Goal: Task Accomplishment & Management: Manage account settings

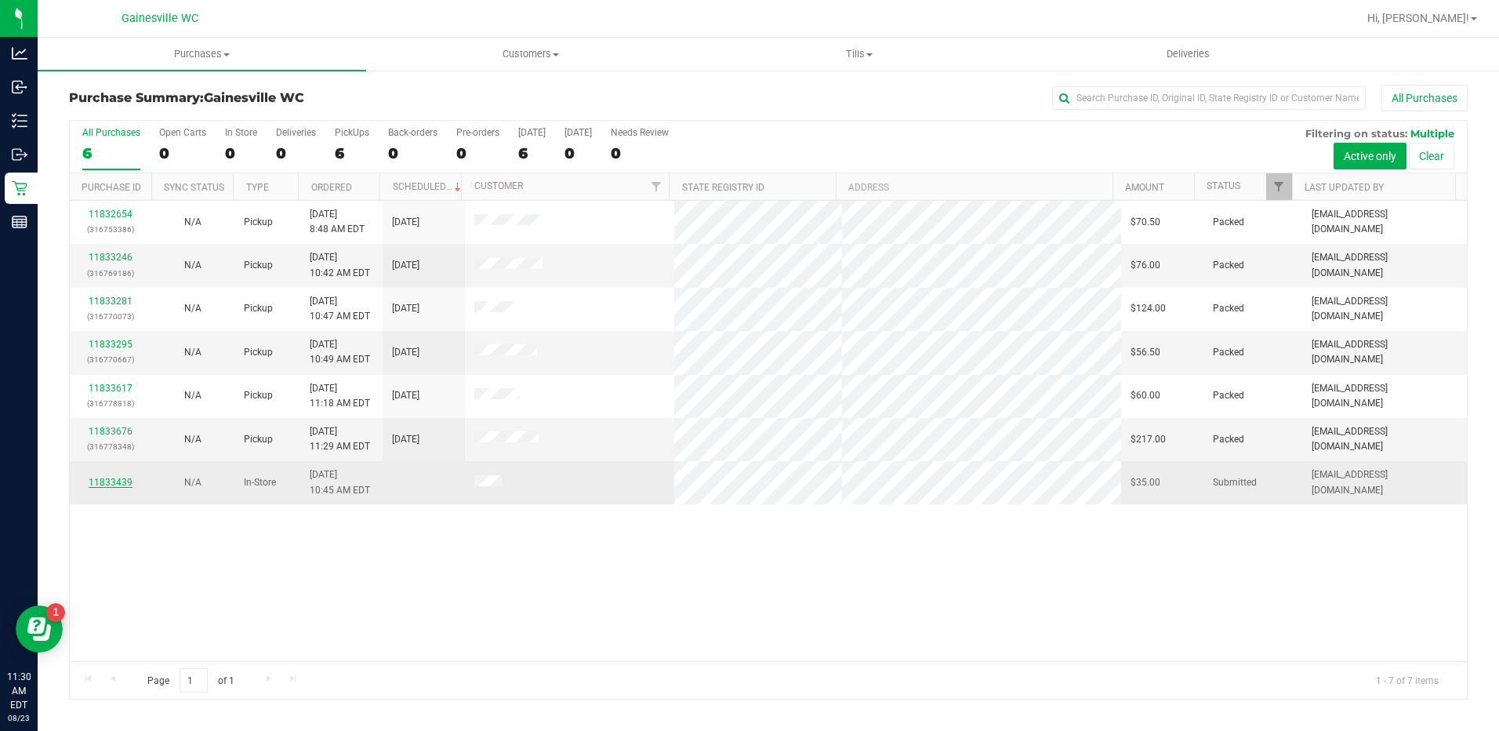
click at [116, 484] on link "11833439" at bounding box center [111, 482] width 44 height 11
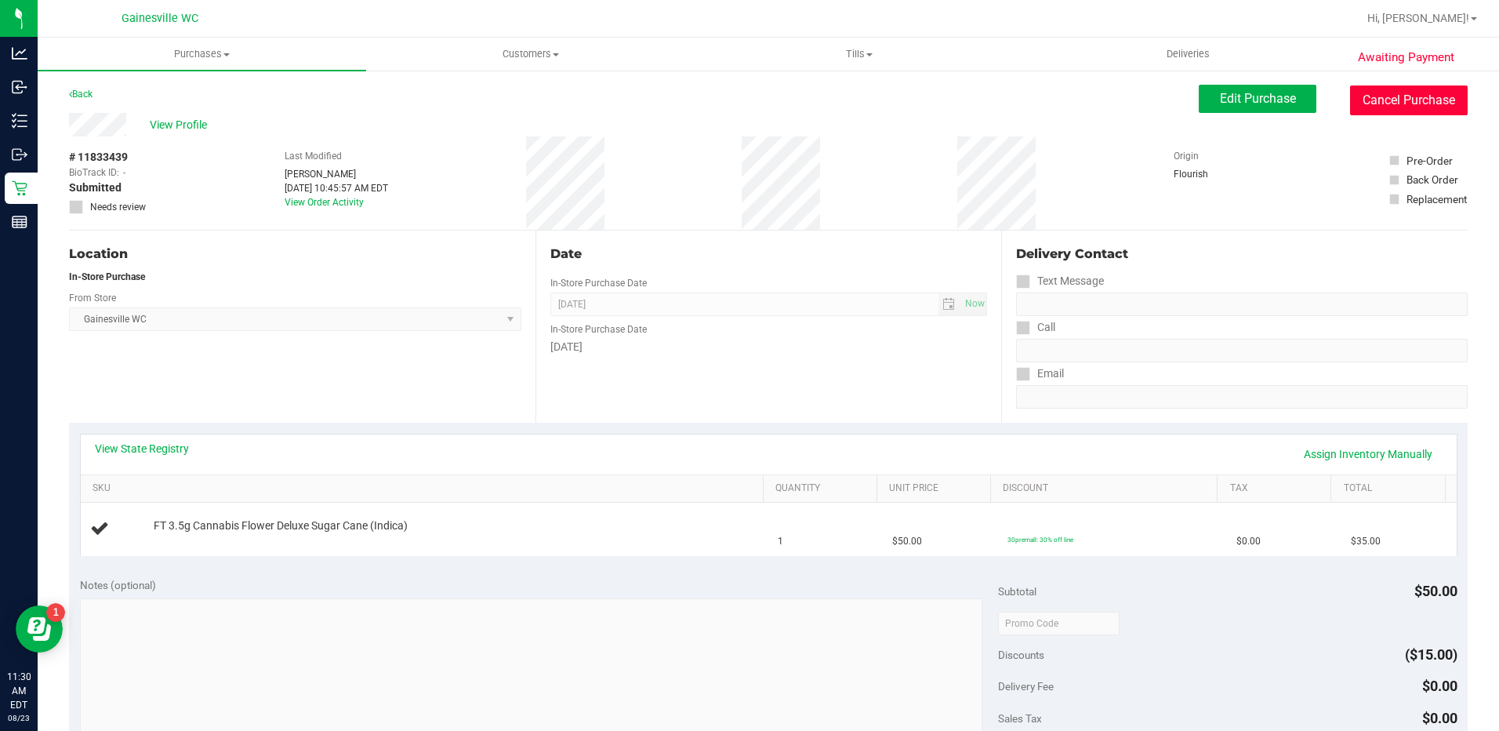
click at [1418, 94] on button "Cancel Purchase" at bounding box center [1409, 100] width 118 height 30
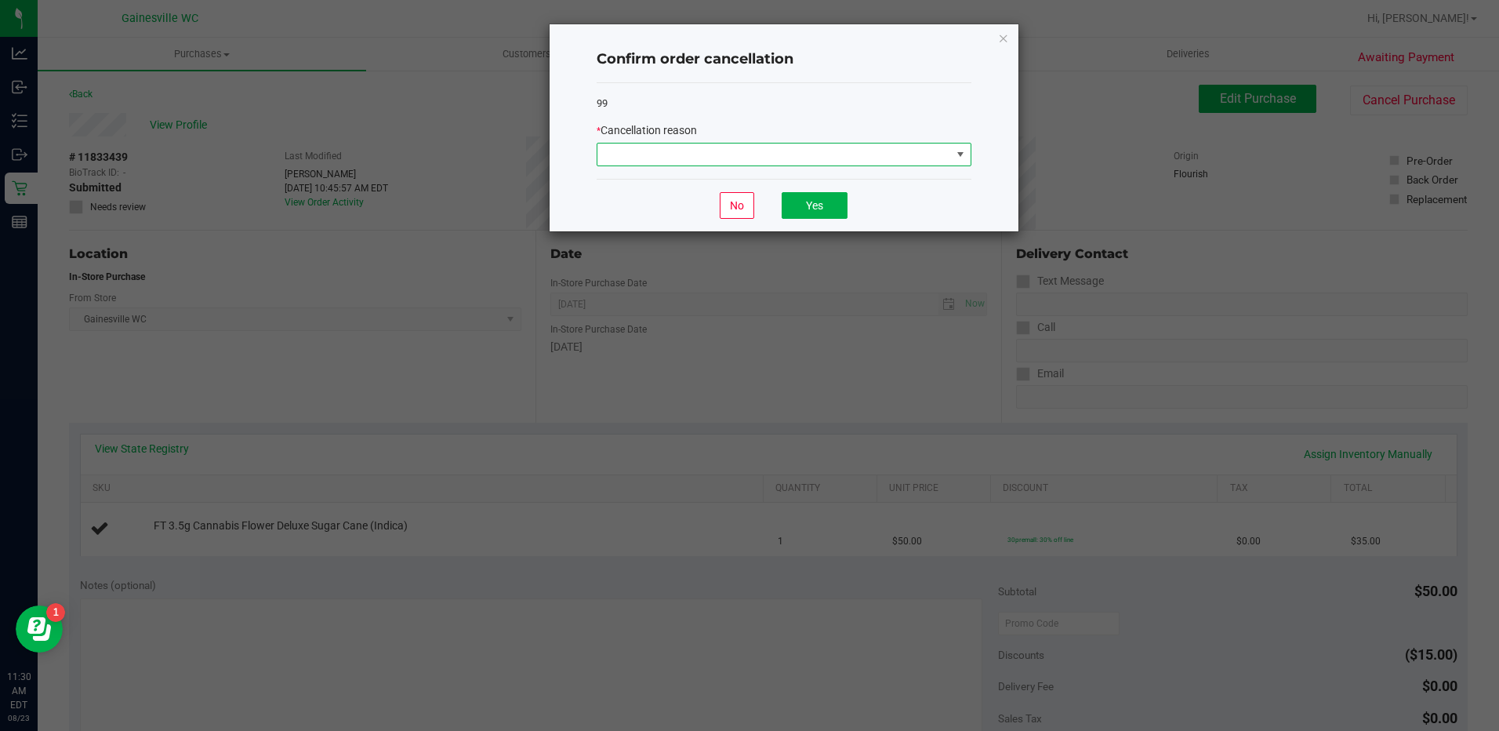
drag, startPoint x: 944, startPoint y: 151, endPoint x: 937, endPoint y: 155, distance: 8.5
click at [943, 151] on span at bounding box center [774, 154] width 354 height 22
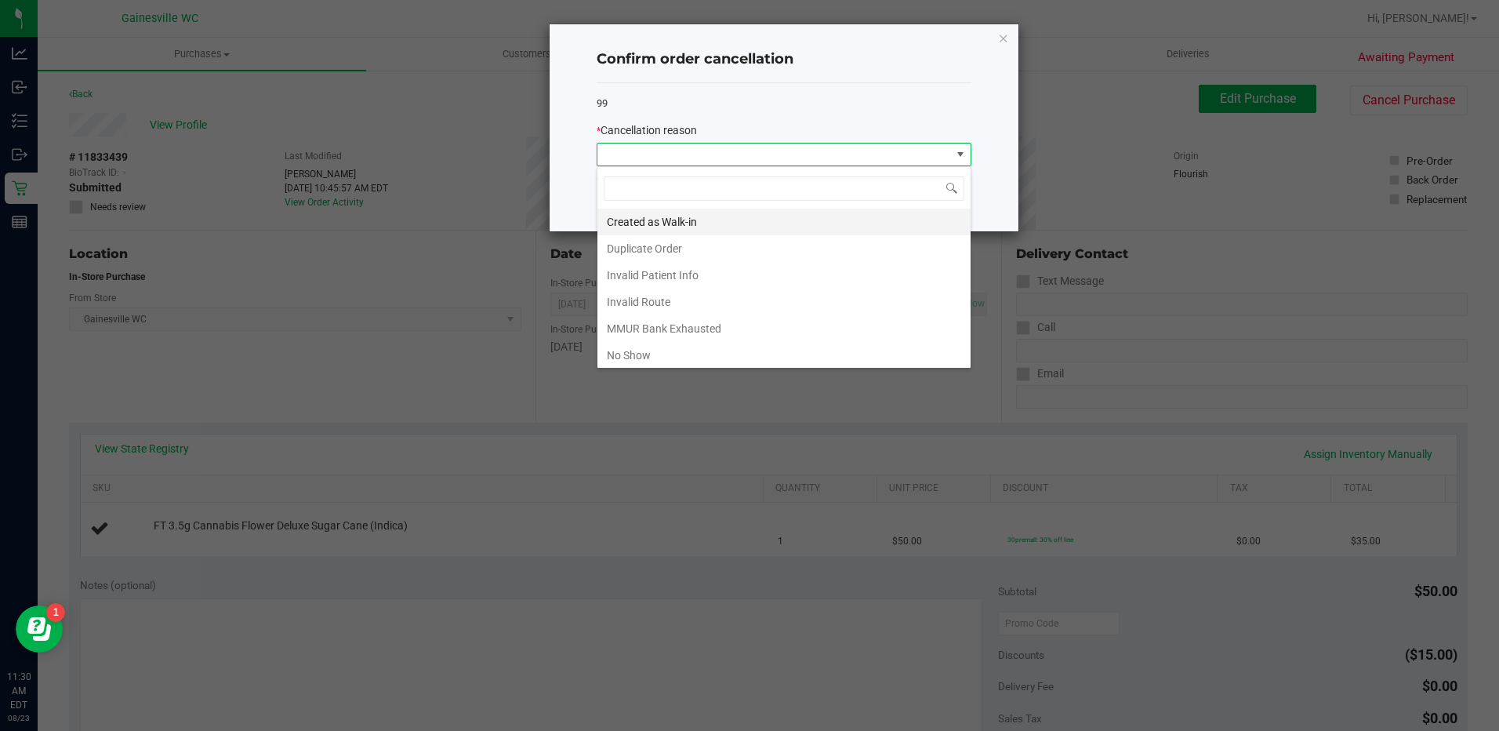
scroll to position [24, 375]
click at [656, 214] on li "Created as Walk-in" at bounding box center [783, 222] width 373 height 27
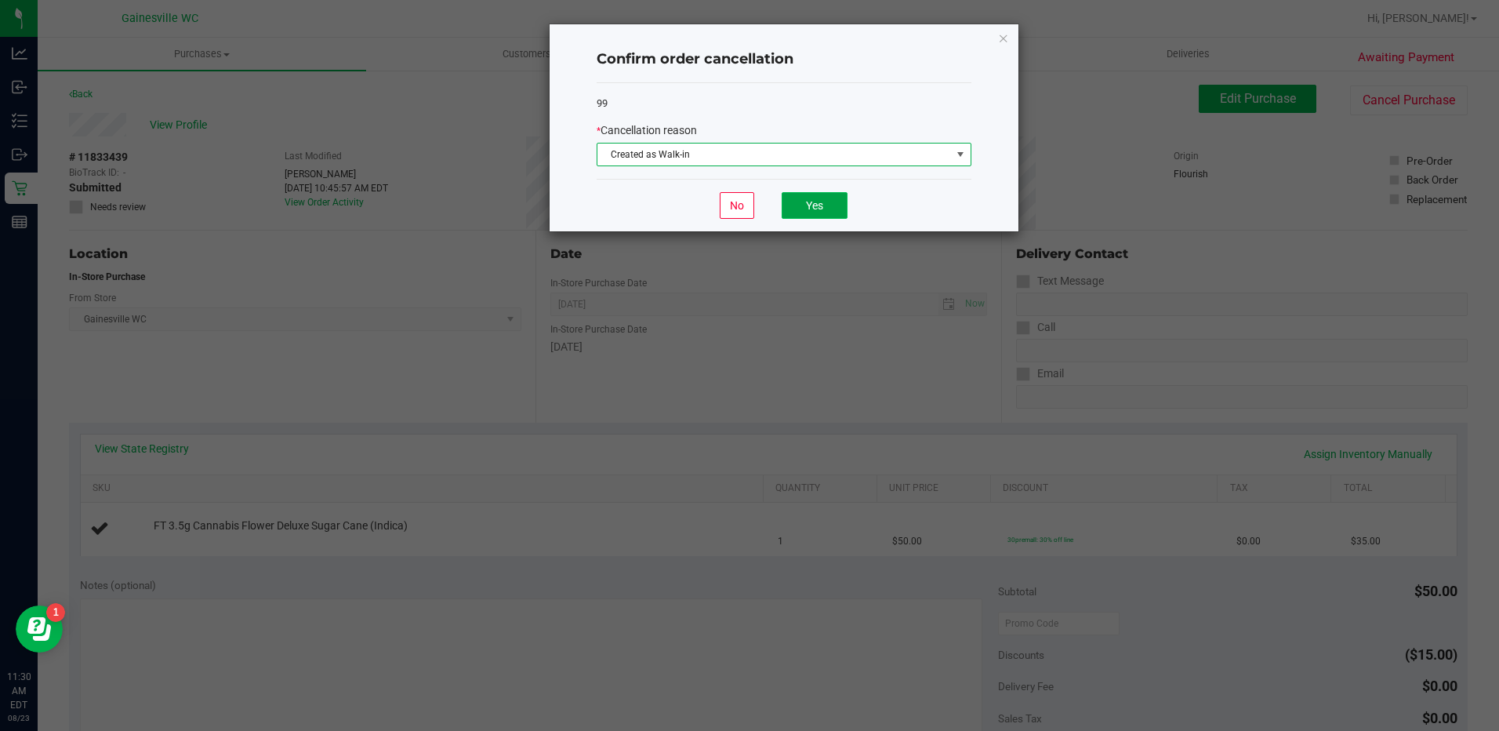
click at [786, 198] on button "Yes" at bounding box center [815, 205] width 66 height 27
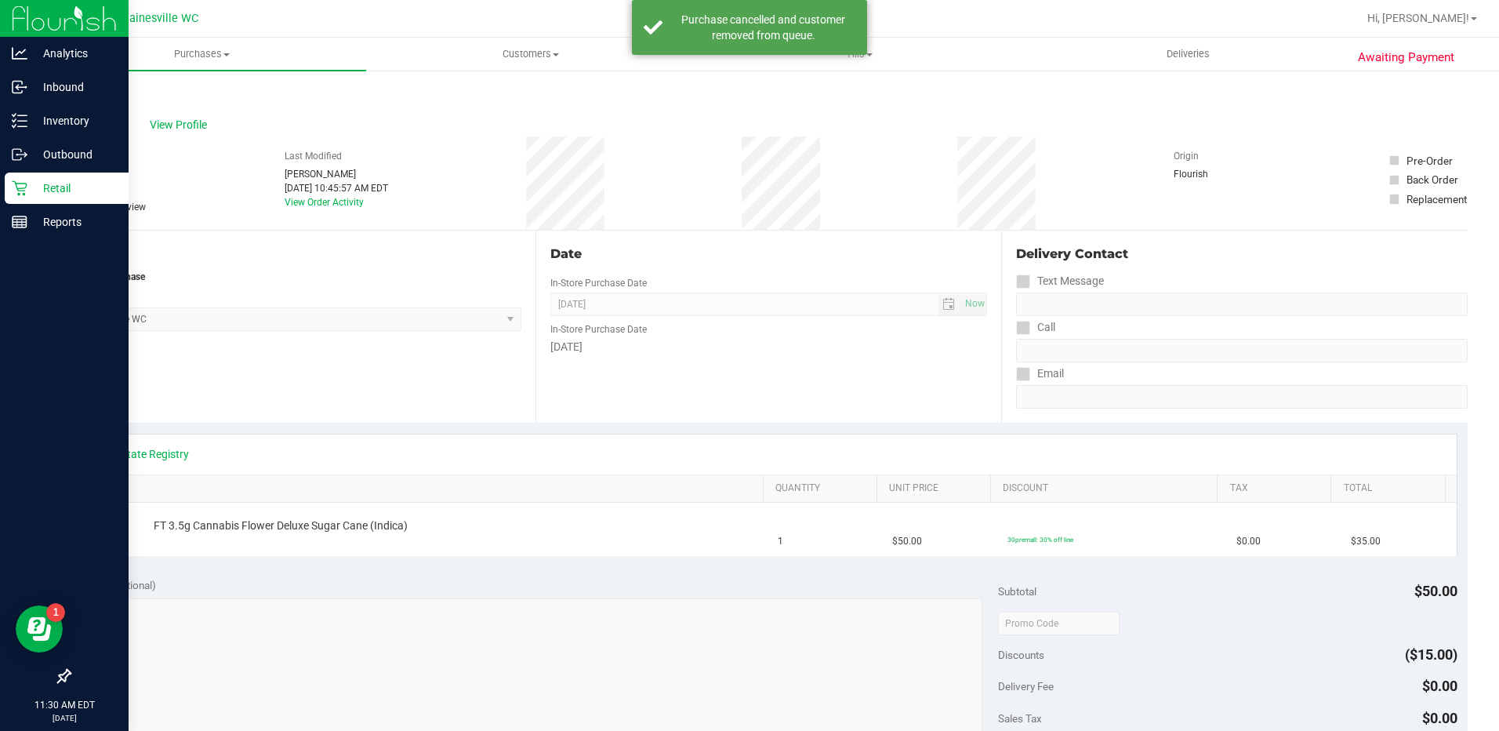
click at [68, 182] on p "Retail" at bounding box center [74, 188] width 94 height 19
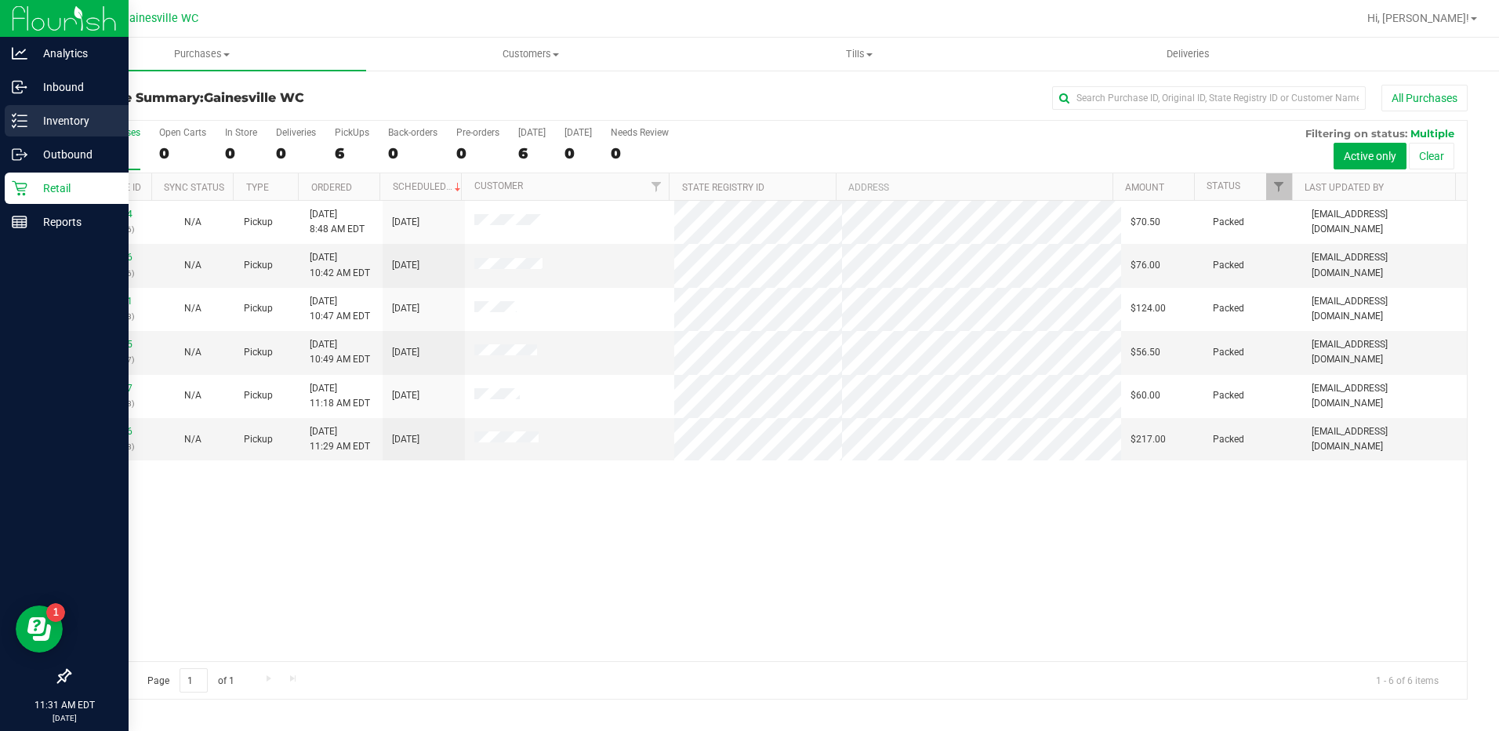
click at [67, 115] on p "Inventory" at bounding box center [74, 120] width 94 height 19
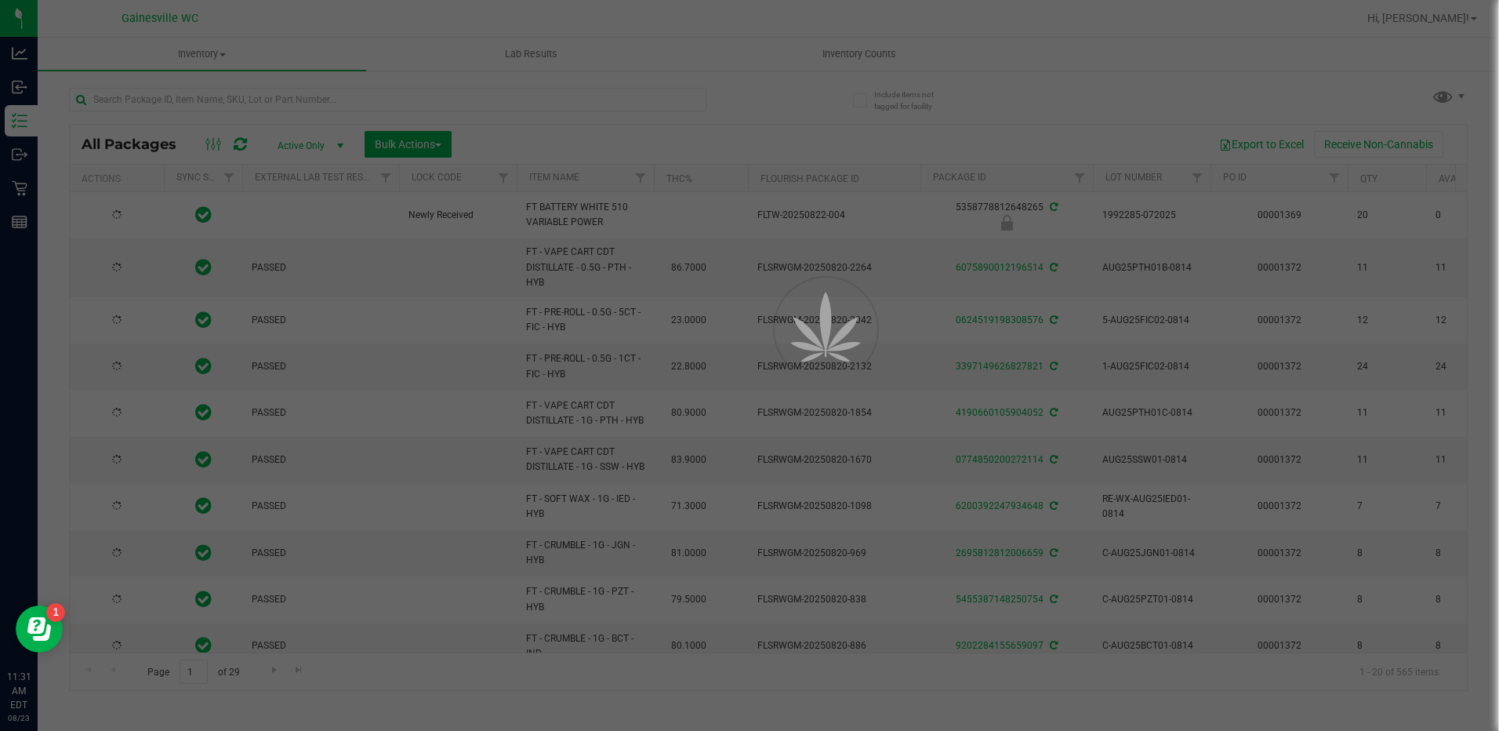
click at [246, 94] on div at bounding box center [749, 365] width 1499 height 731
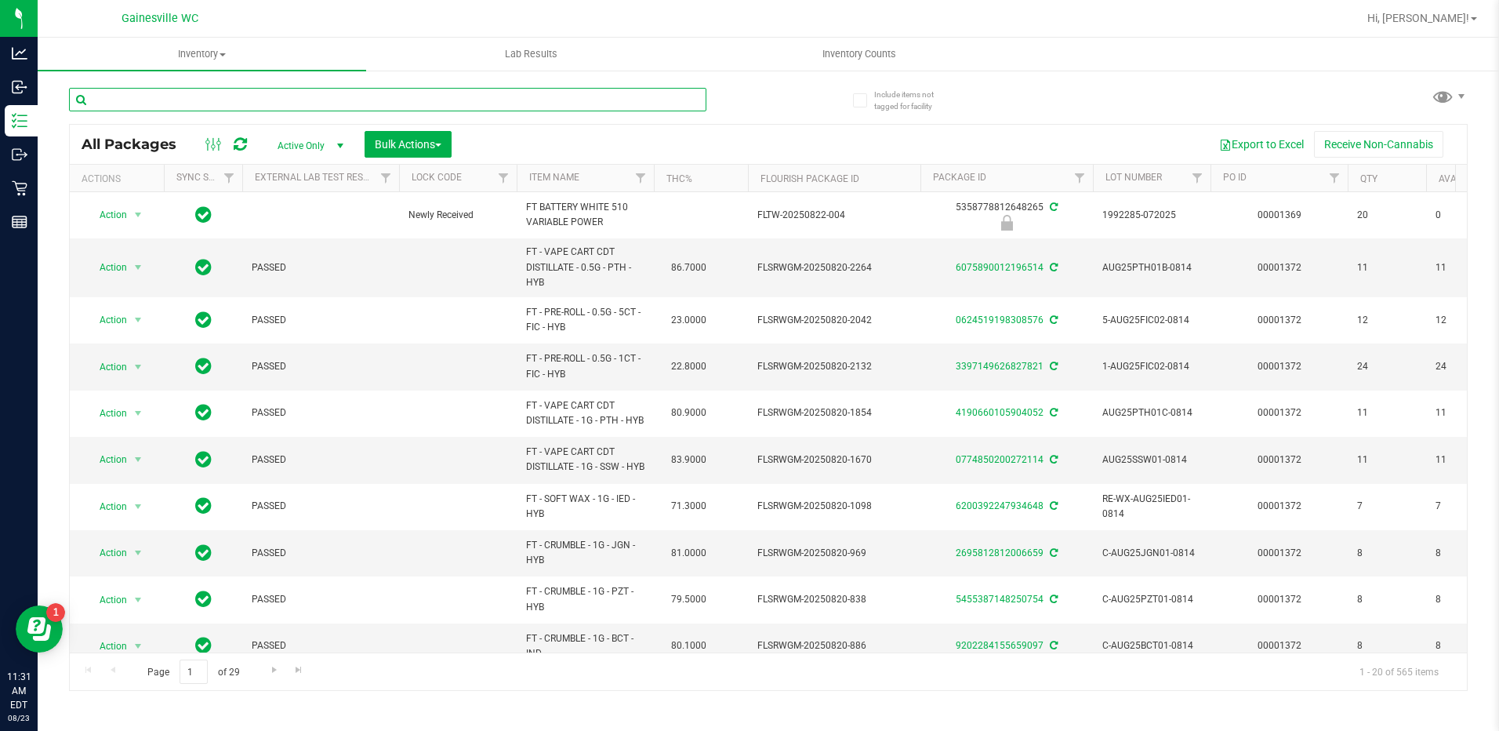
click at [231, 104] on input "text" at bounding box center [387, 100] width 637 height 24
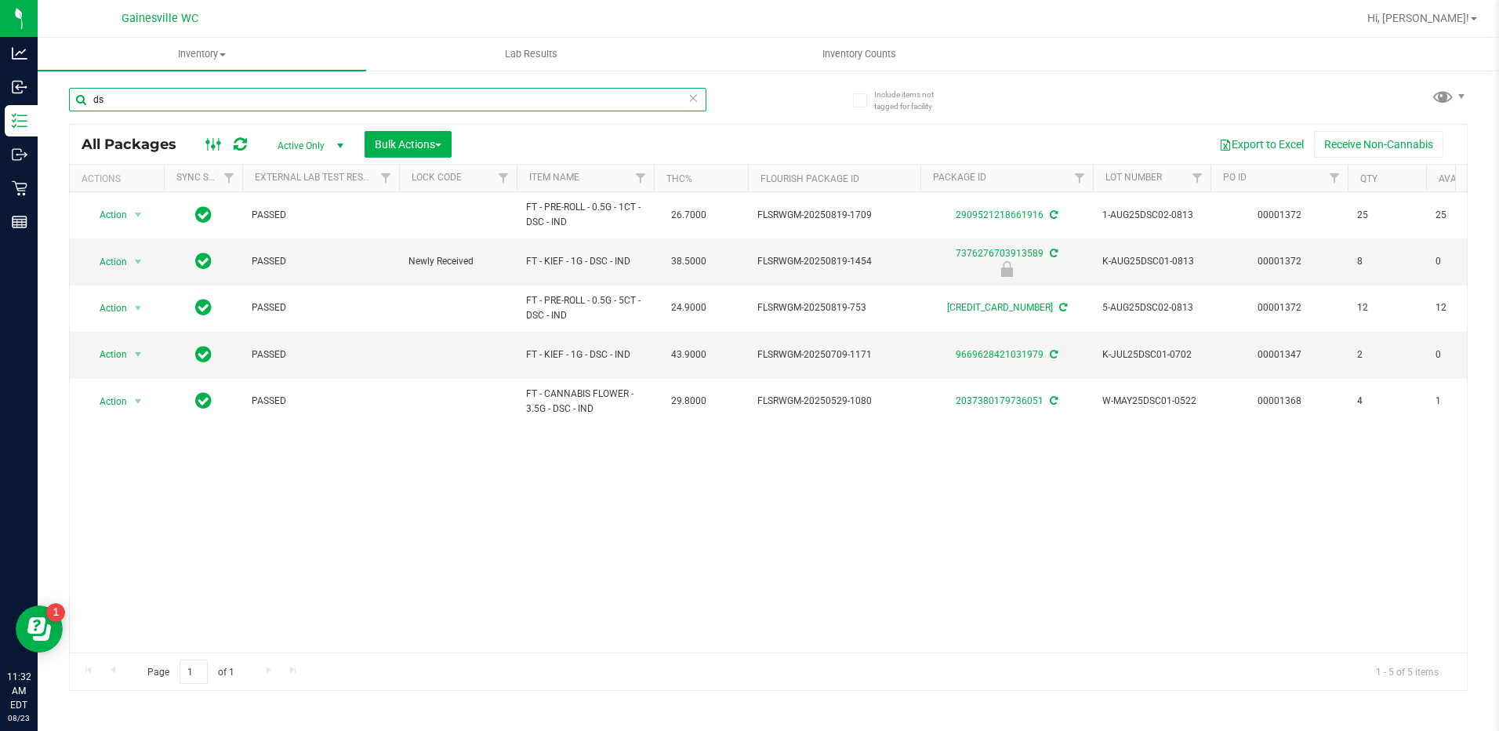
type input "d"
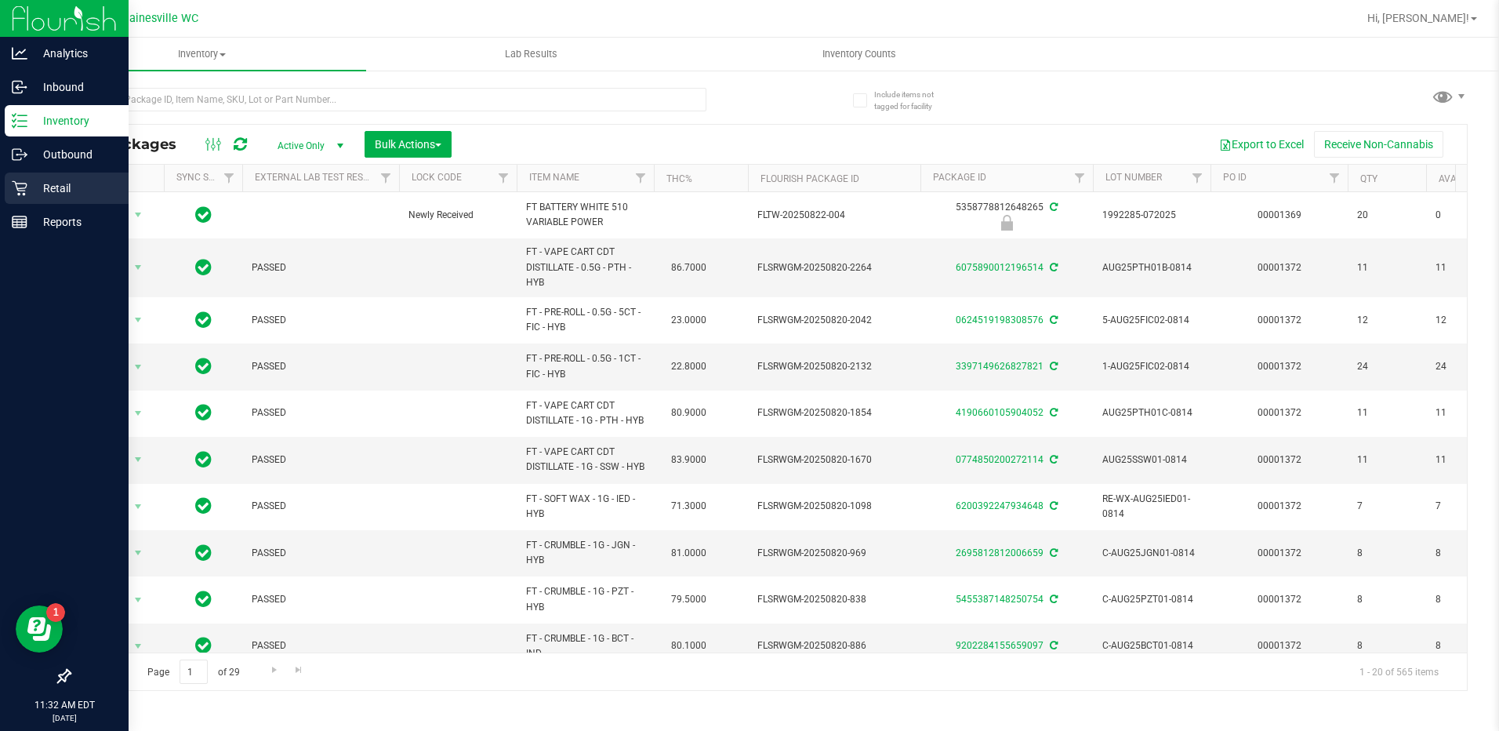
click at [52, 188] on p "Retail" at bounding box center [74, 188] width 94 height 19
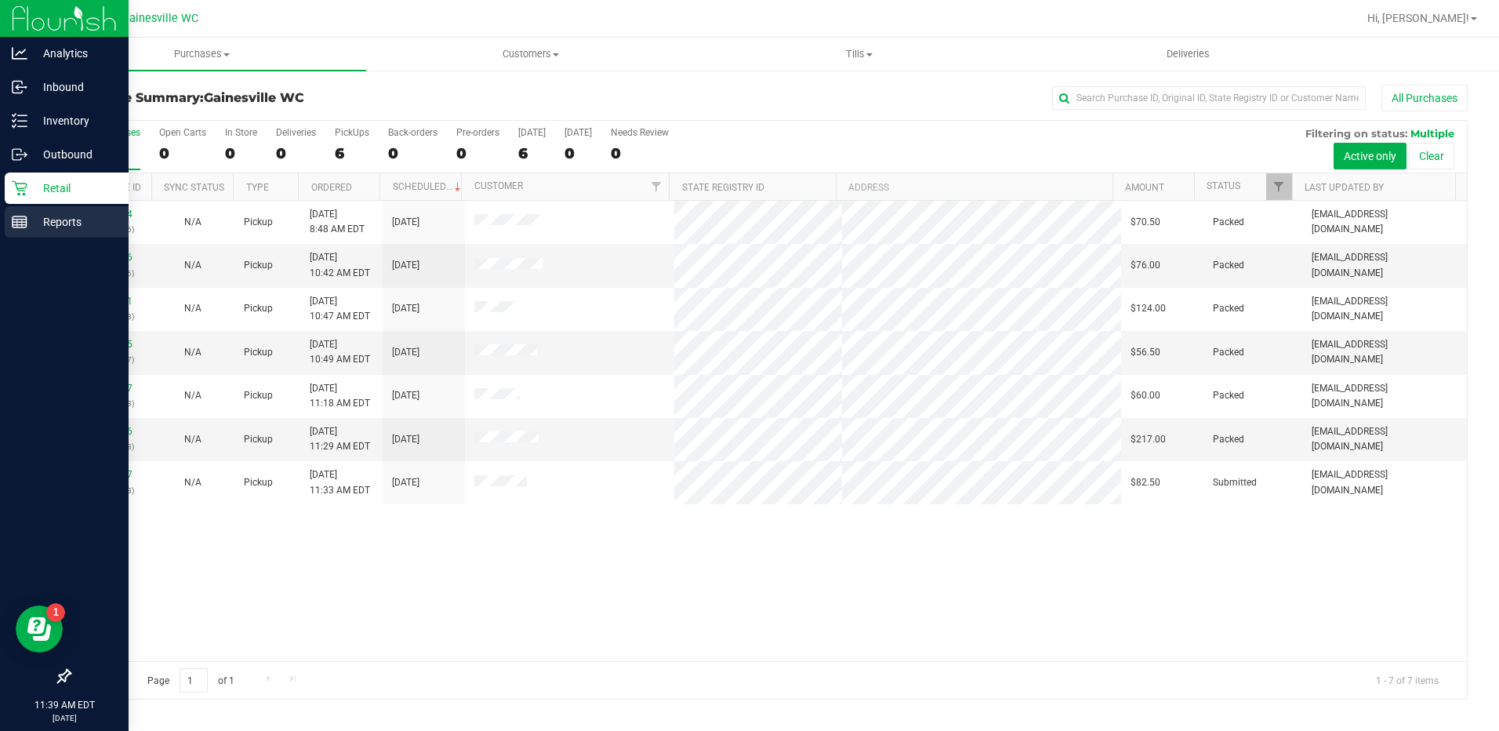
click at [42, 216] on p "Reports" at bounding box center [74, 221] width 94 height 19
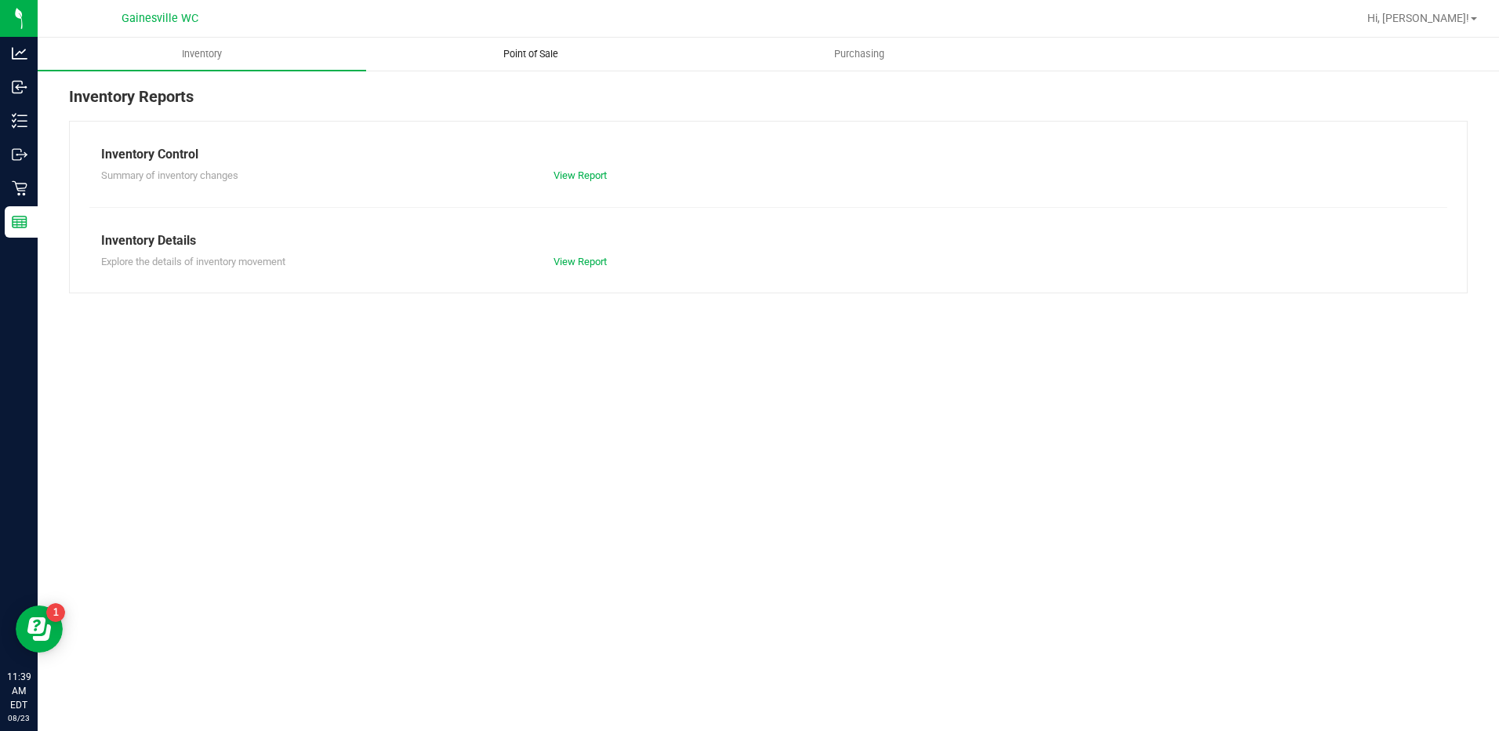
click at [539, 54] on span "Point of Sale" at bounding box center [530, 54] width 97 height 14
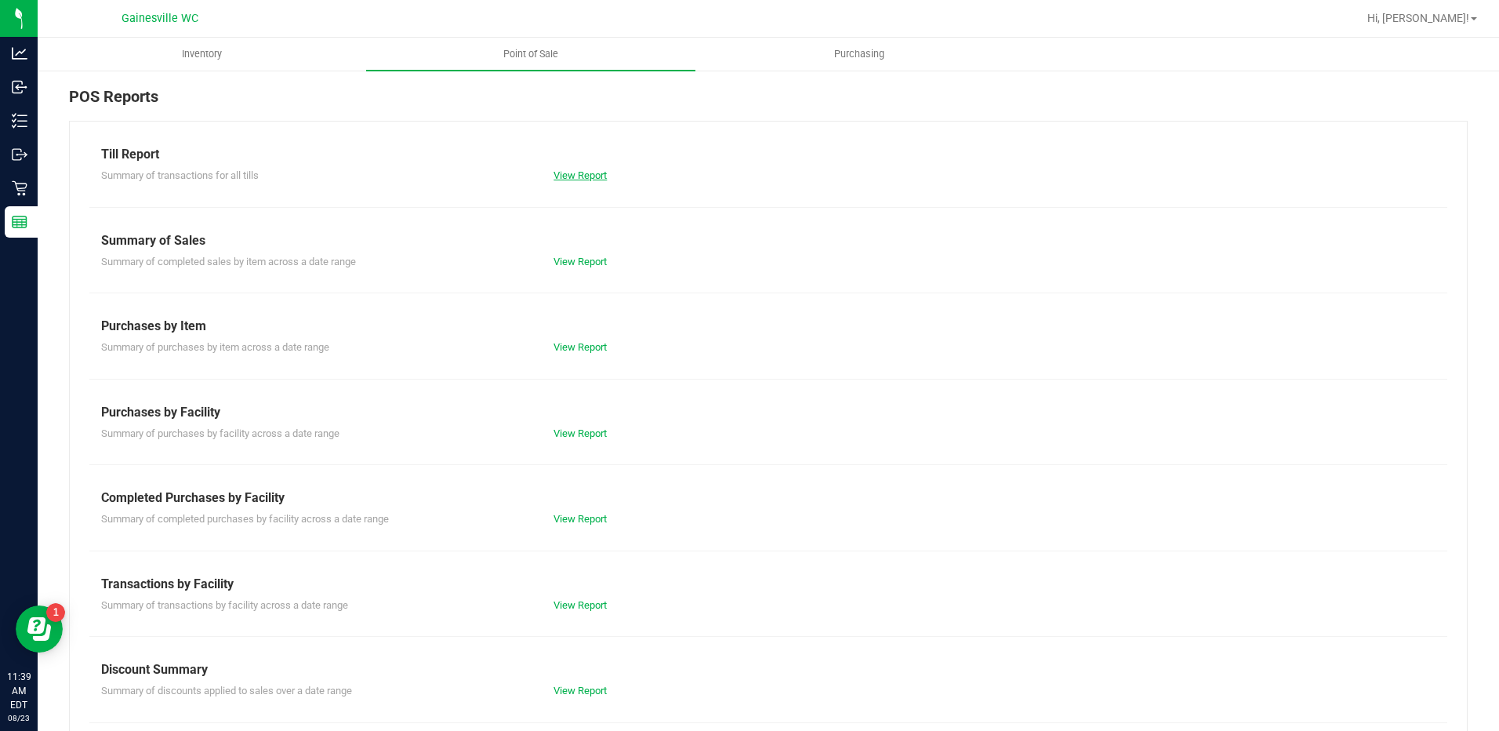
click at [567, 174] on link "View Report" at bounding box center [580, 175] width 53 height 12
